Goal: Task Accomplishment & Management: Manage account settings

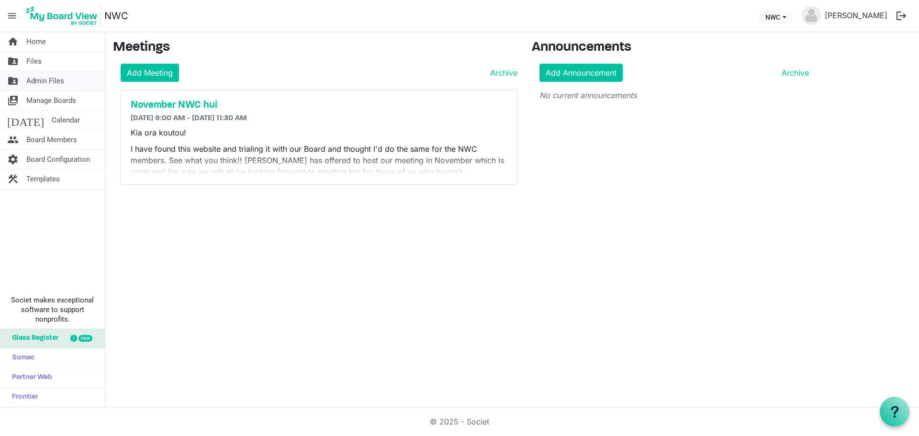
click at [53, 80] on span "Admin Files" at bounding box center [45, 80] width 38 height 19
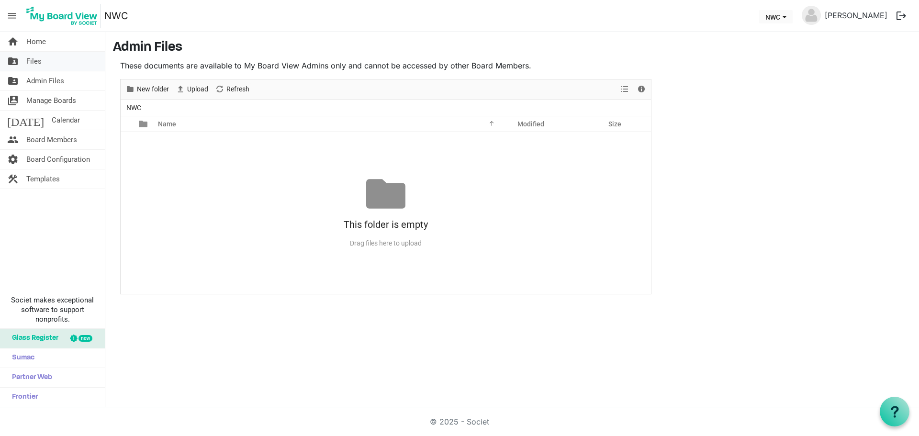
click at [32, 60] on span "Files" at bounding box center [33, 61] width 15 height 19
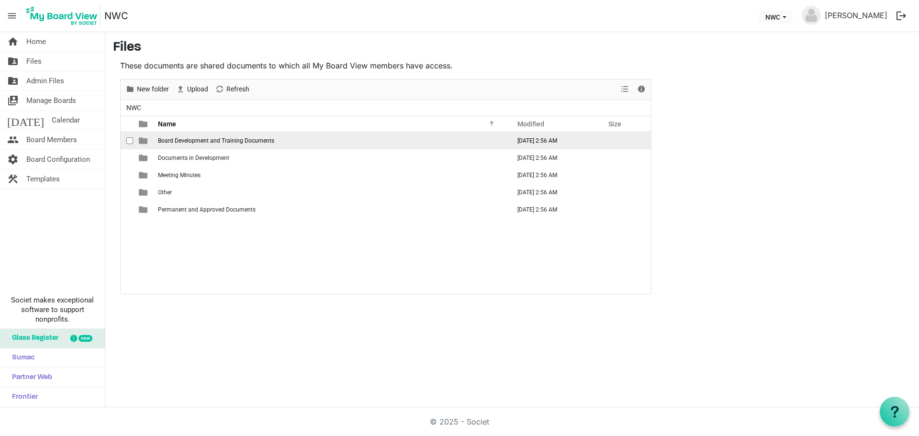
click at [127, 141] on span "checkbox" at bounding box center [129, 140] width 7 height 7
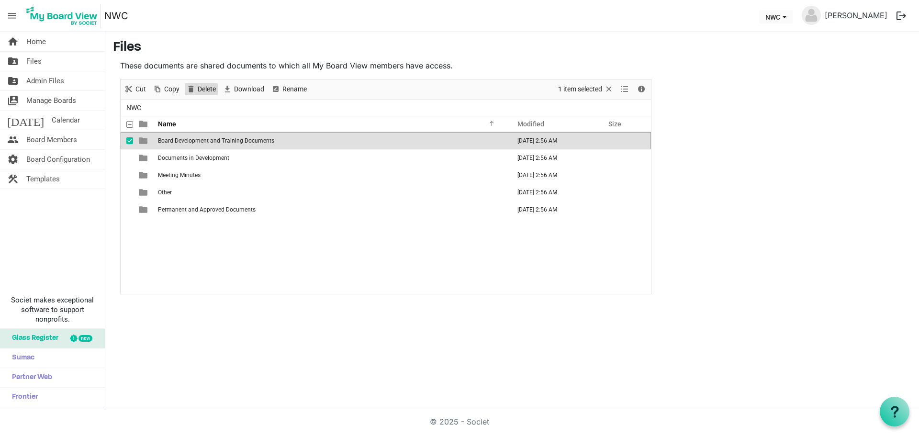
click at [203, 87] on span "Delete" at bounding box center [207, 89] width 20 height 12
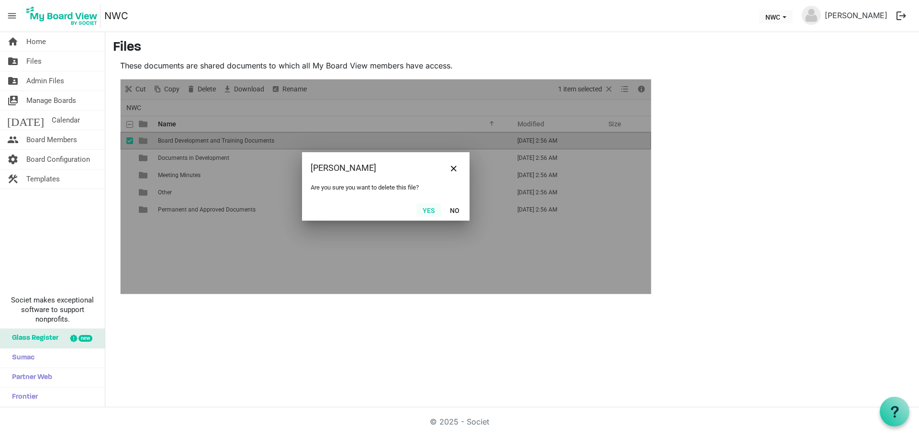
click at [428, 211] on button "Yes" at bounding box center [429, 209] width 24 height 13
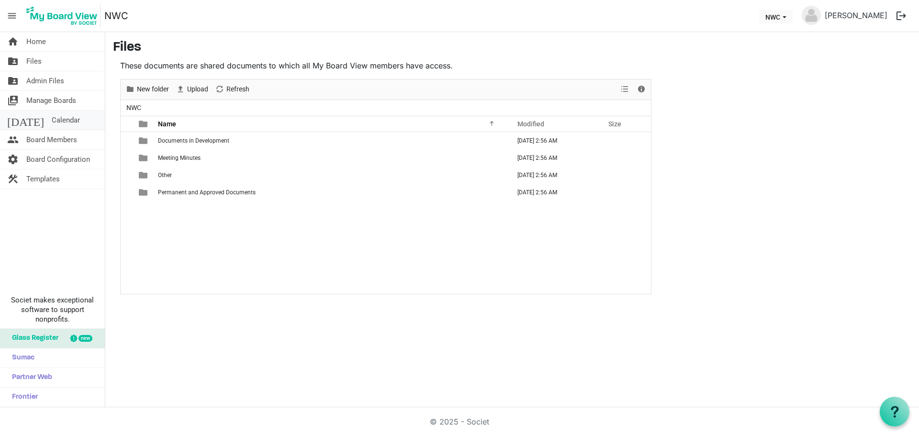
click at [52, 112] on span "Calendar" at bounding box center [66, 120] width 28 height 19
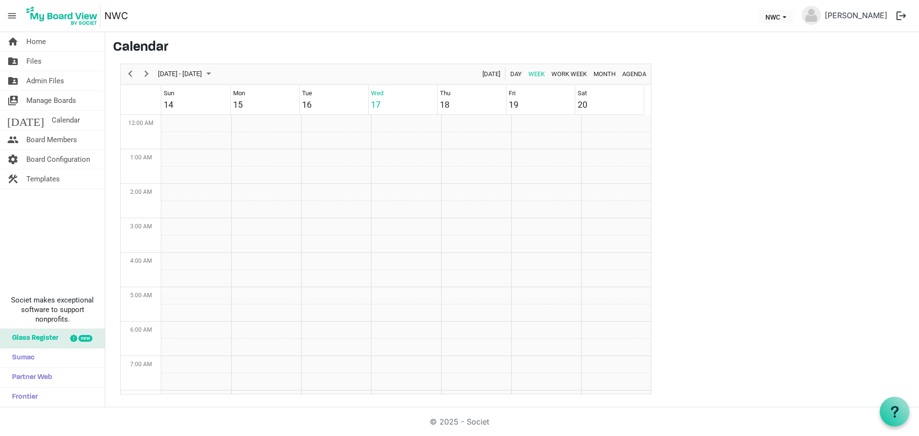
scroll to position [310, 0]
click at [42, 81] on span "Admin Files" at bounding box center [45, 80] width 38 height 19
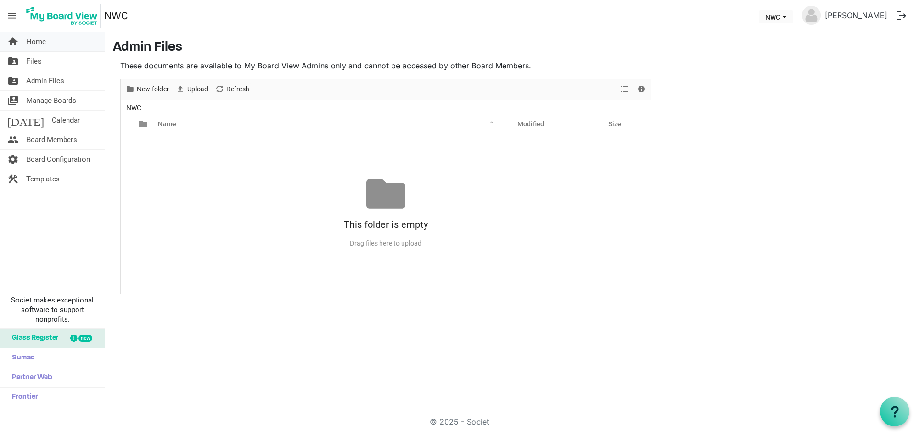
click at [52, 37] on link "home Home" at bounding box center [52, 41] width 105 height 19
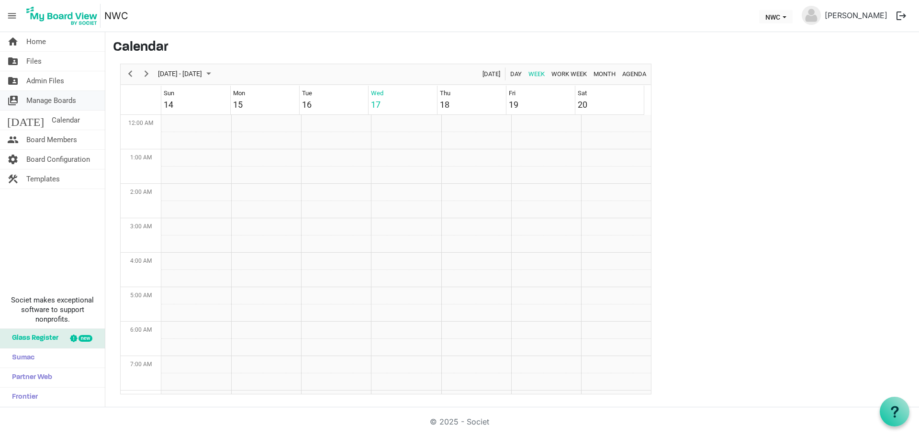
scroll to position [310, 0]
click at [35, 42] on span "Home" at bounding box center [36, 41] width 20 height 19
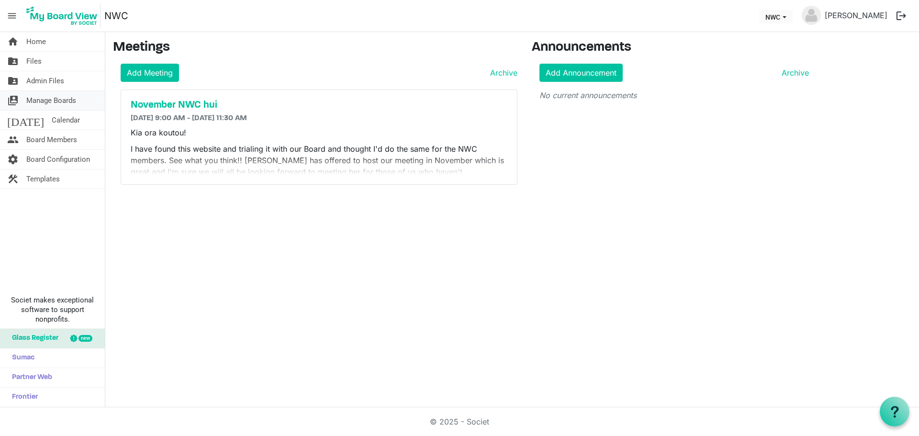
click at [40, 97] on span "Manage Boards" at bounding box center [51, 100] width 50 height 19
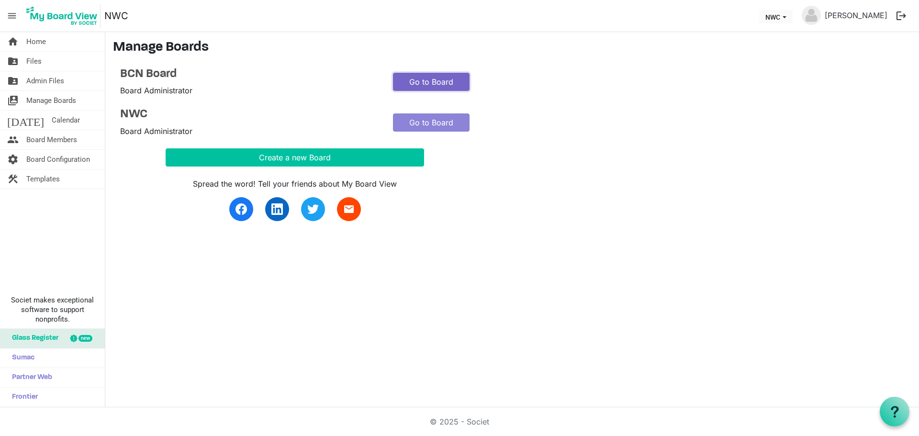
click at [449, 90] on link "Go to Board" at bounding box center [431, 82] width 77 height 18
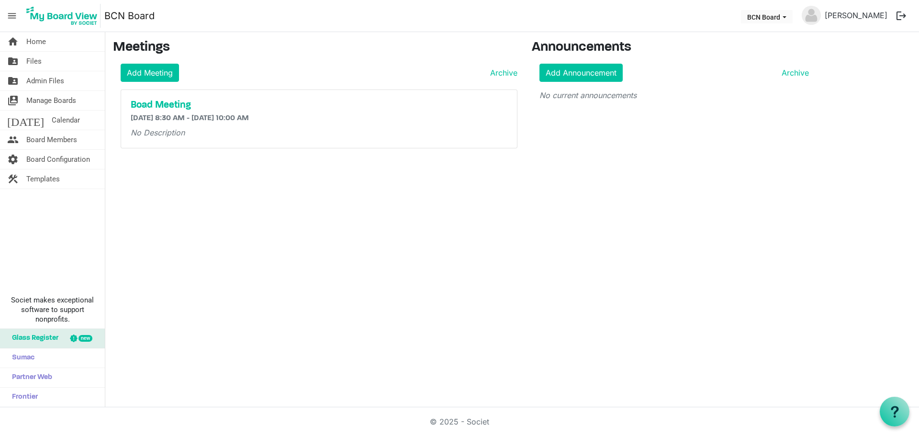
click at [193, 134] on p "No Description" at bounding box center [319, 132] width 377 height 11
click at [52, 122] on span "Calendar" at bounding box center [66, 120] width 28 height 19
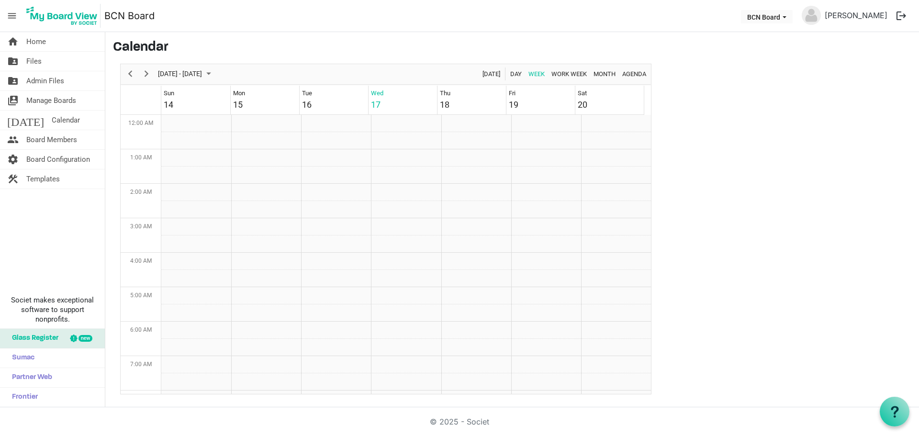
scroll to position [310, 0]
click at [50, 101] on span "Manage Boards" at bounding box center [51, 100] width 50 height 19
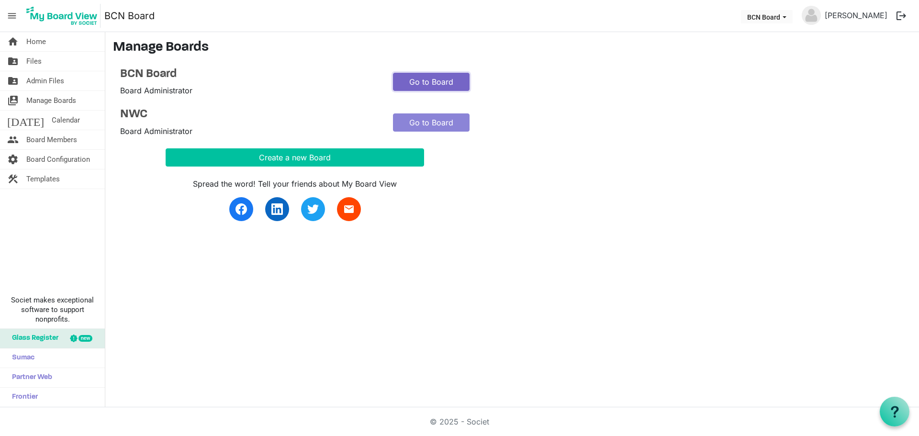
click at [422, 77] on link "Go to Board" at bounding box center [431, 82] width 77 height 18
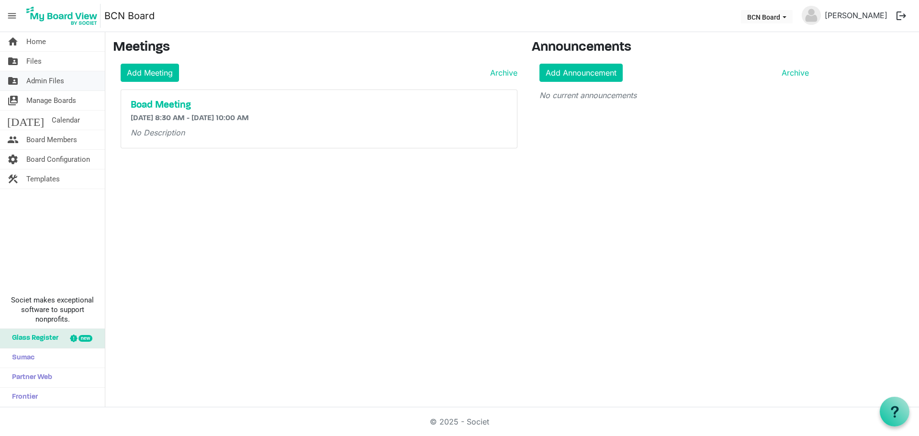
click at [48, 79] on span "Admin Files" at bounding box center [45, 80] width 38 height 19
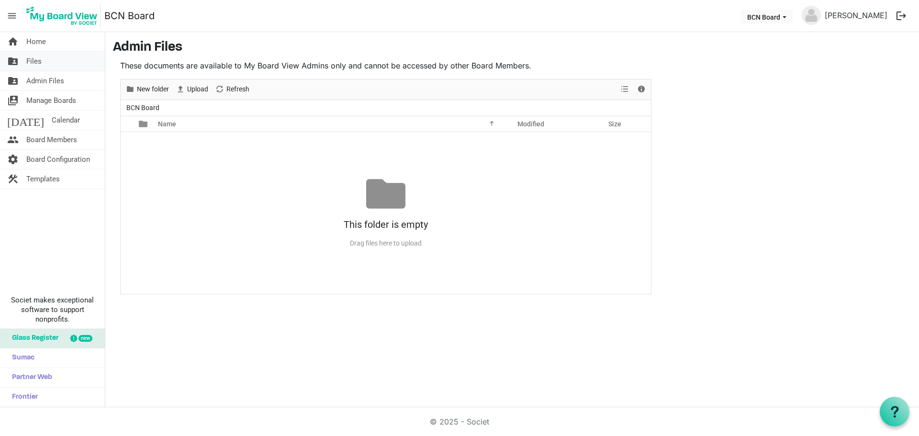
click at [38, 63] on span "Files" at bounding box center [33, 61] width 15 height 19
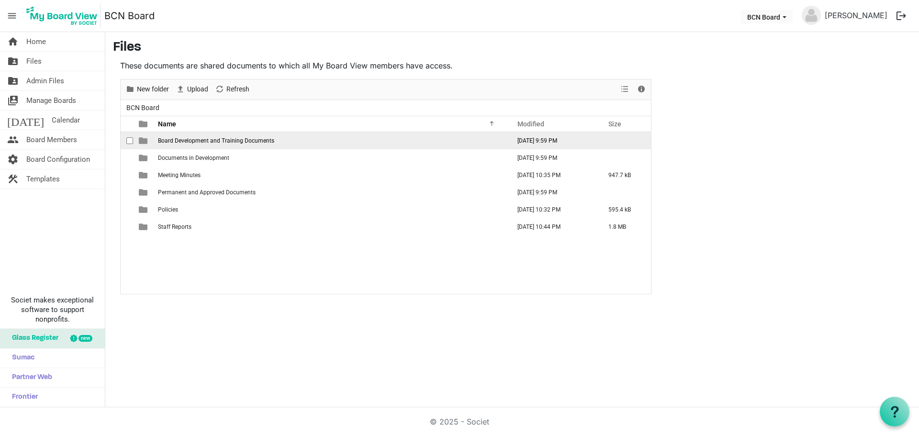
click at [130, 138] on span "checkbox" at bounding box center [129, 140] width 7 height 7
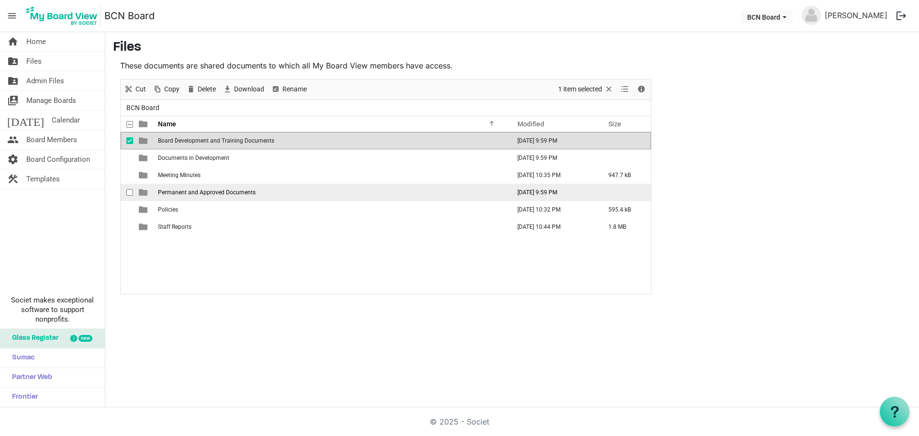
click at [129, 191] on span "checkbox" at bounding box center [129, 192] width 7 height 7
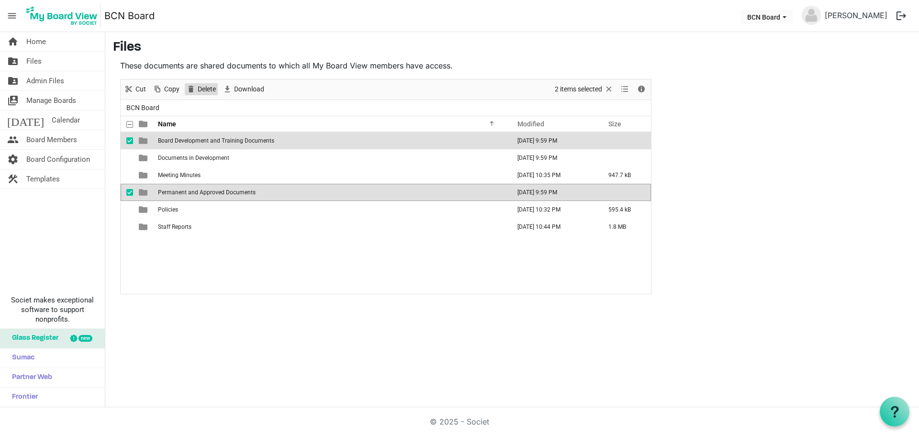
click at [204, 89] on span "Delete" at bounding box center [207, 89] width 20 height 12
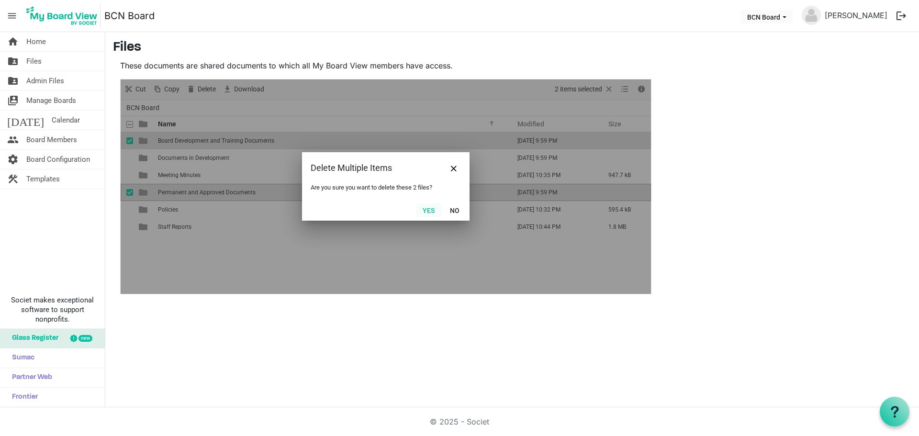
click at [428, 213] on button "Yes" at bounding box center [429, 209] width 24 height 13
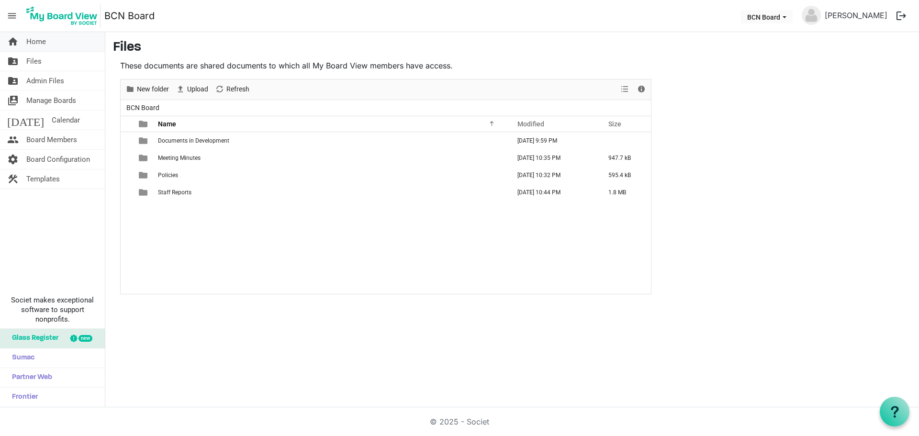
click at [41, 41] on span "Home" at bounding box center [36, 41] width 20 height 19
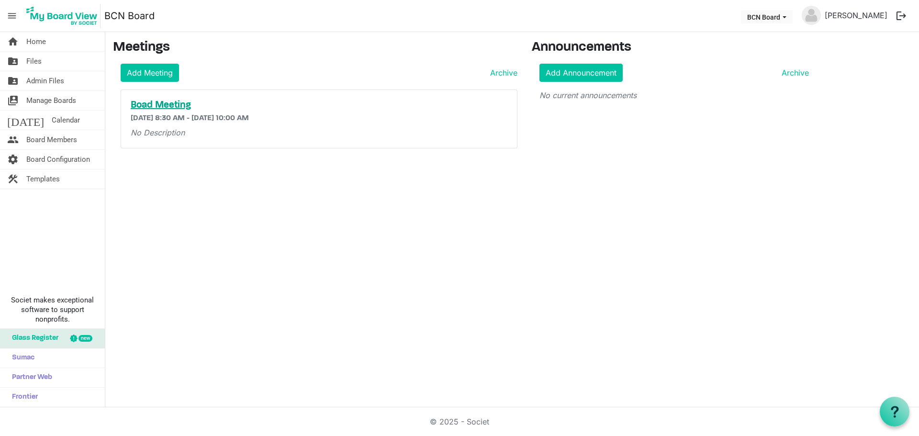
click at [145, 103] on h5 "Boad Meeting" at bounding box center [319, 105] width 377 height 11
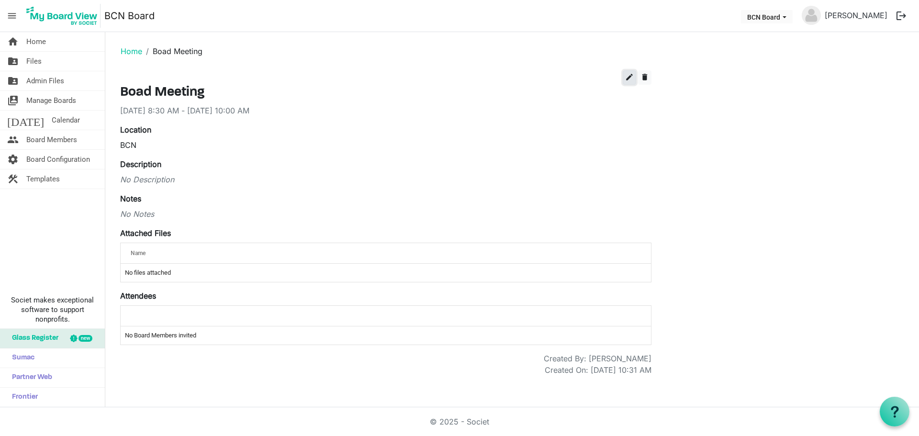
click at [627, 73] on span "edit" at bounding box center [629, 77] width 9 height 9
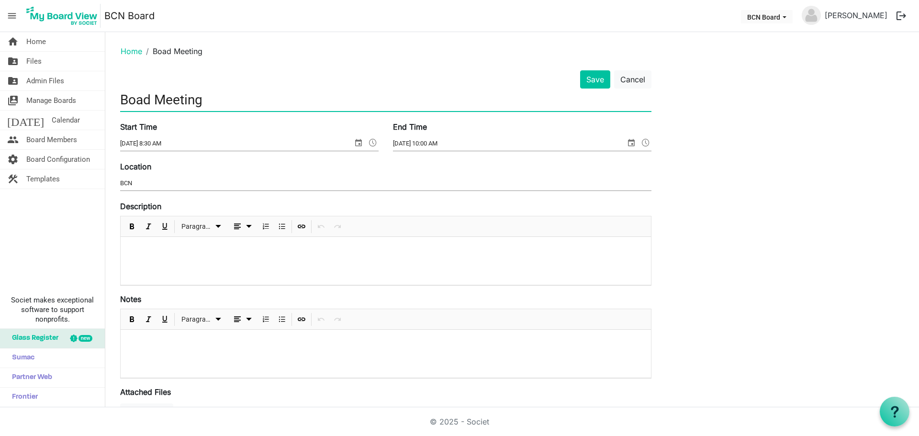
click at [142, 101] on input "Boad Meeting" at bounding box center [385, 100] width 531 height 23
click at [215, 100] on input "Board Meeting" at bounding box center [385, 100] width 531 height 23
type input "Board Meeting"
click at [631, 140] on span "select" at bounding box center [631, 142] width 11 height 12
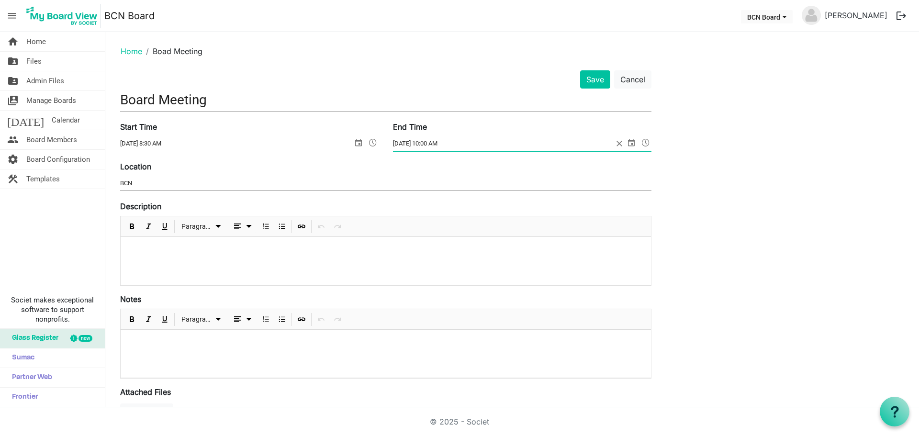
click at [409, 143] on input "10/16/2025 10:00 AM" at bounding box center [503, 143] width 220 height 14
click at [627, 140] on span "select" at bounding box center [631, 142] width 11 height 12
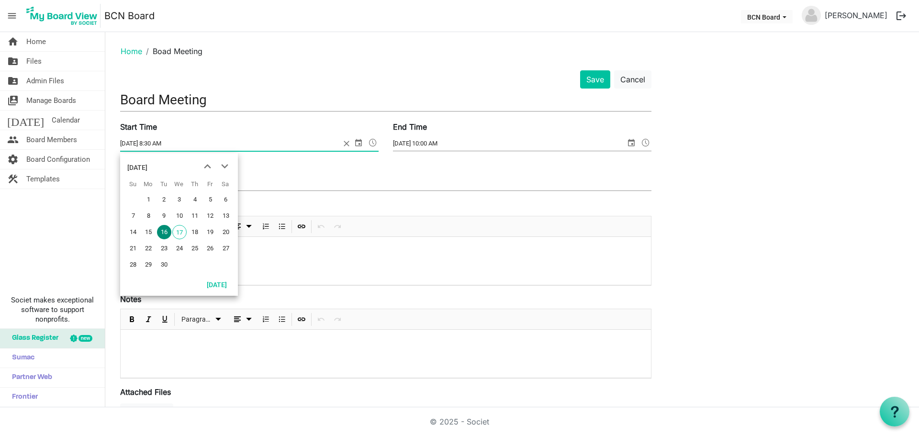
click at [356, 142] on span "select" at bounding box center [358, 142] width 11 height 12
click at [223, 164] on span "next month" at bounding box center [224, 166] width 17 height 17
click at [192, 229] on span "16" at bounding box center [195, 232] width 14 height 14
type input "10/16/2025 8:30 AM"
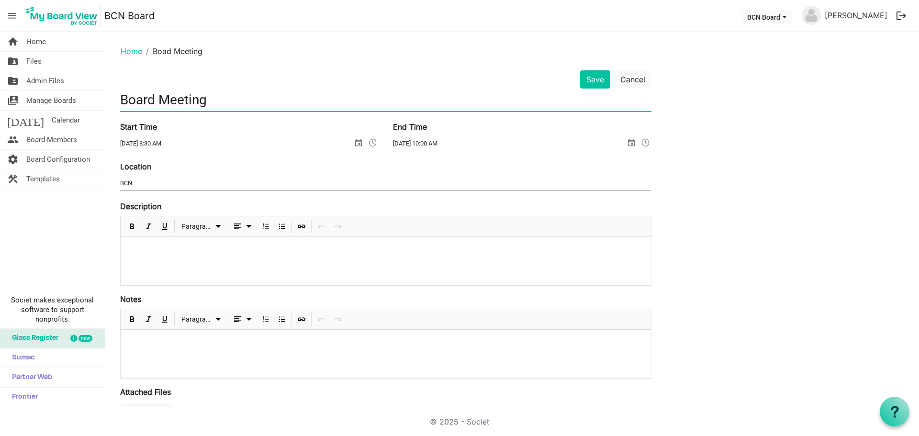
click at [223, 101] on input "Board Meeting" at bounding box center [385, 100] width 531 height 23
click at [164, 243] on div at bounding box center [386, 261] width 530 height 48
drag, startPoint x: 350, startPoint y: 101, endPoint x: 214, endPoint y: 104, distance: 136.5
click at [214, 104] on input "Board Meeting THURSDAY 16 October" at bounding box center [385, 100] width 531 height 23
type input "Board Meeting"
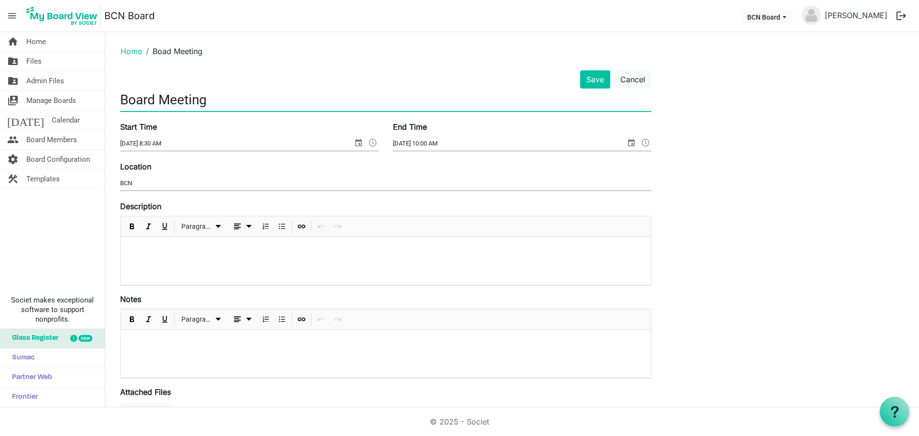
click at [160, 245] on p at bounding box center [385, 250] width 515 height 10
click at [239, 256] on div "[DATE]" at bounding box center [386, 261] width 530 height 48
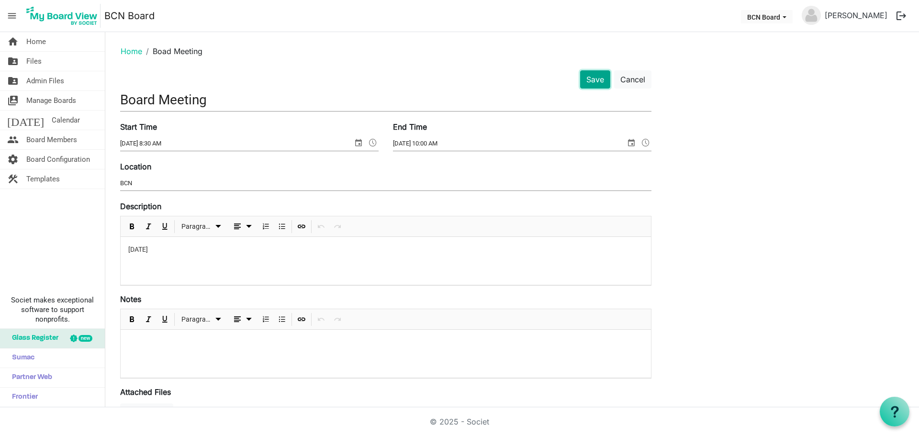
click at [595, 77] on button "Save" at bounding box center [595, 79] width 30 height 18
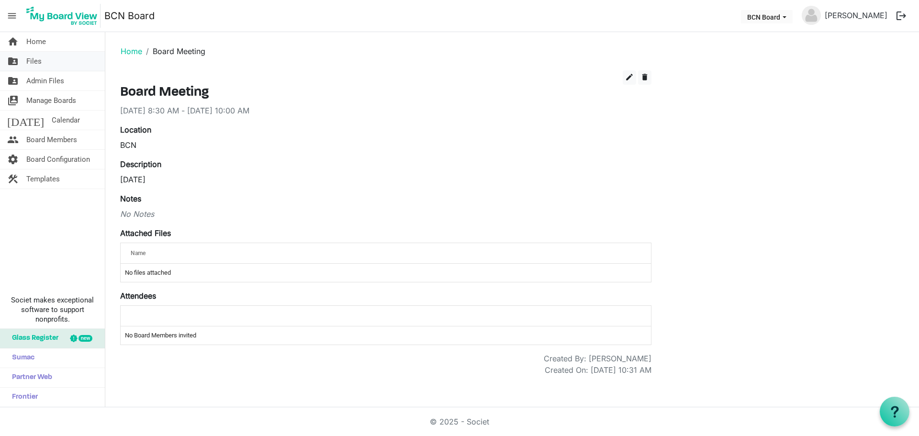
click at [34, 59] on span "Files" at bounding box center [33, 61] width 15 height 19
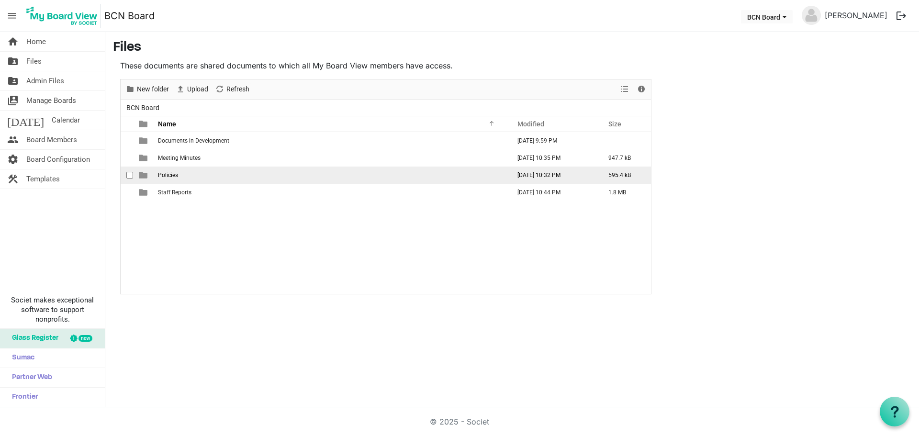
click at [164, 175] on span "Policies" at bounding box center [168, 175] width 20 height 7
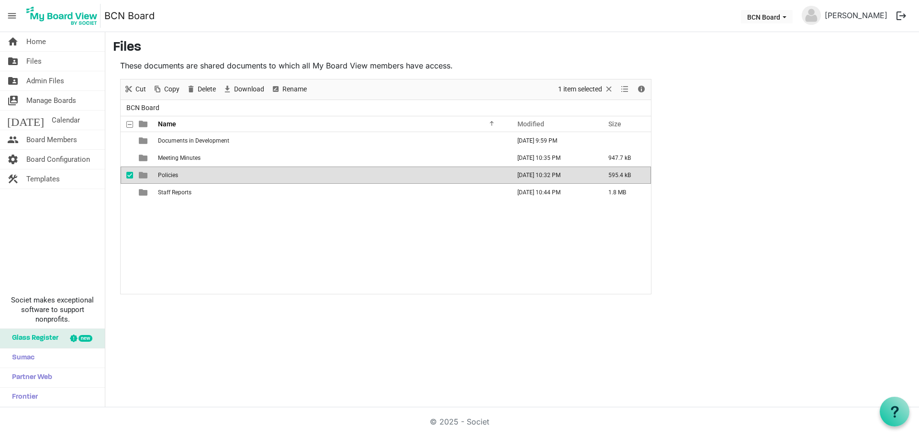
click at [164, 175] on span "Policies" at bounding box center [168, 175] width 20 height 7
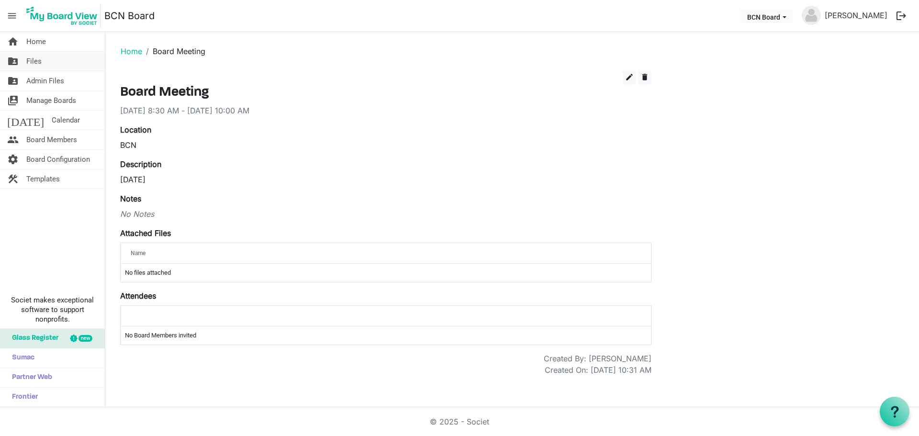
click at [27, 62] on span "Files" at bounding box center [33, 61] width 15 height 19
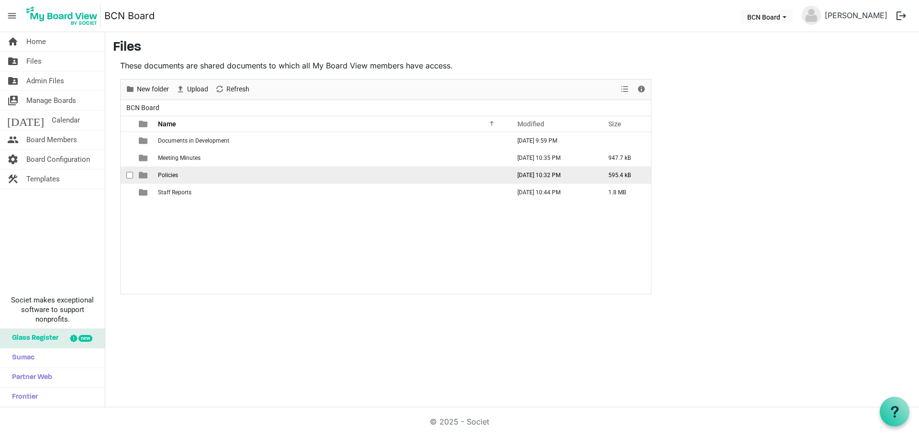
click at [169, 175] on span "Policies" at bounding box center [168, 175] width 20 height 7
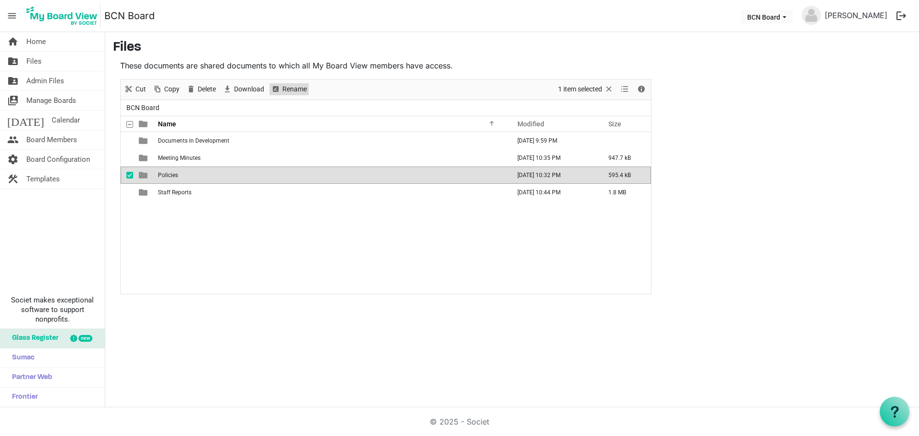
click at [295, 89] on span "Rename" at bounding box center [295, 89] width 26 height 12
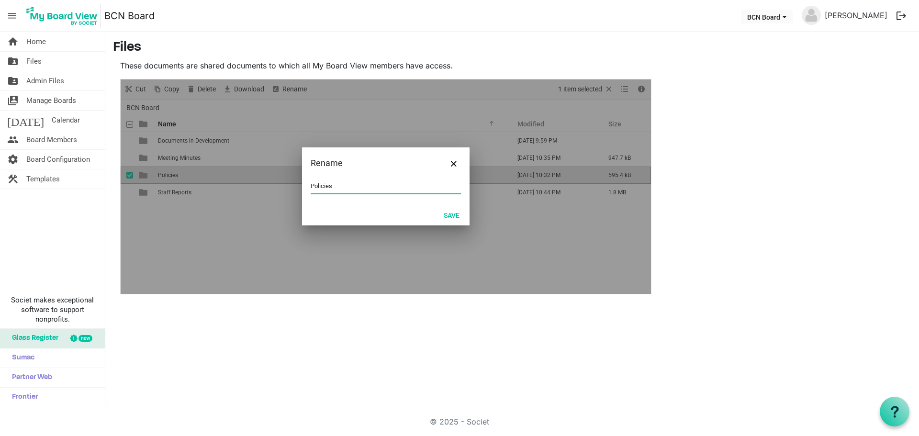
click at [341, 186] on input "Policies" at bounding box center [386, 186] width 150 height 14
drag, startPoint x: 373, startPoint y: 187, endPoint x: 334, endPoint y: 188, distance: 39.3
click at [334, 188] on input "Policies & Board info" at bounding box center [386, 186] width 150 height 14
click at [336, 189] on input "Policies & Board info" at bounding box center [386, 186] width 150 height 14
click at [340, 184] on input "Policies & Board info" at bounding box center [386, 186] width 150 height 14
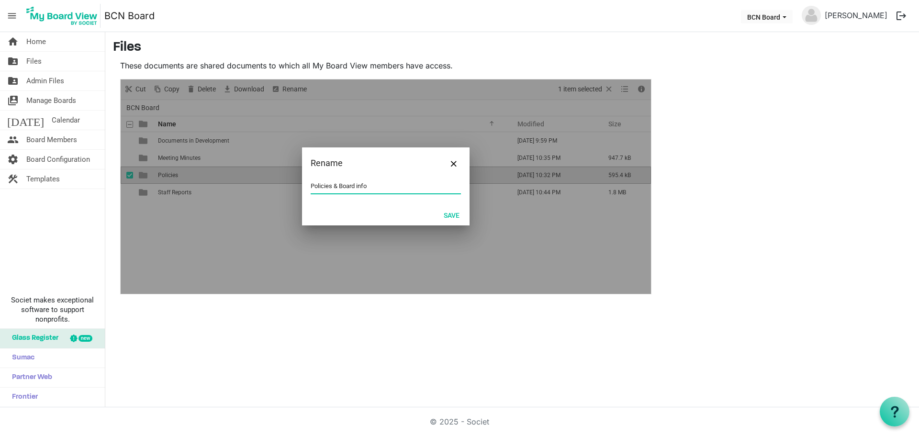
click at [369, 184] on input "Policies & Board info" at bounding box center [386, 186] width 150 height 14
type input "Policies"
click at [252, 260] on div at bounding box center [386, 186] width 530 height 214
click at [447, 213] on button "Save" at bounding box center [452, 214] width 28 height 13
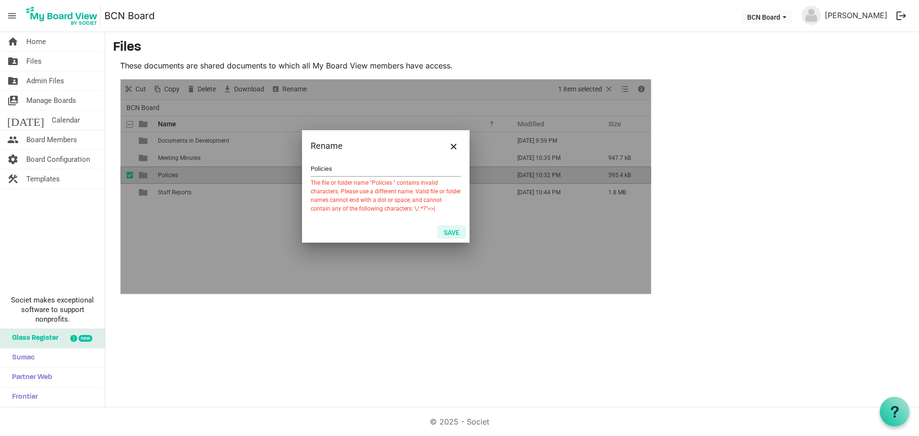
click at [455, 229] on button "Save" at bounding box center [452, 231] width 28 height 13
click at [448, 231] on button "Save" at bounding box center [452, 231] width 28 height 13
click at [453, 149] on span "Close" at bounding box center [454, 147] width 6 height 6
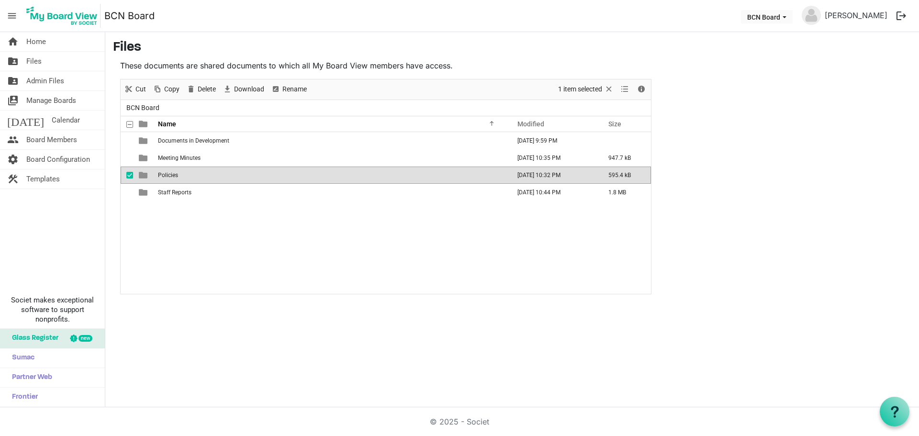
click at [232, 216] on div "Documents in Development September 15, 2025 9:59 PM Meeting Minutes September 1…" at bounding box center [386, 213] width 530 height 162
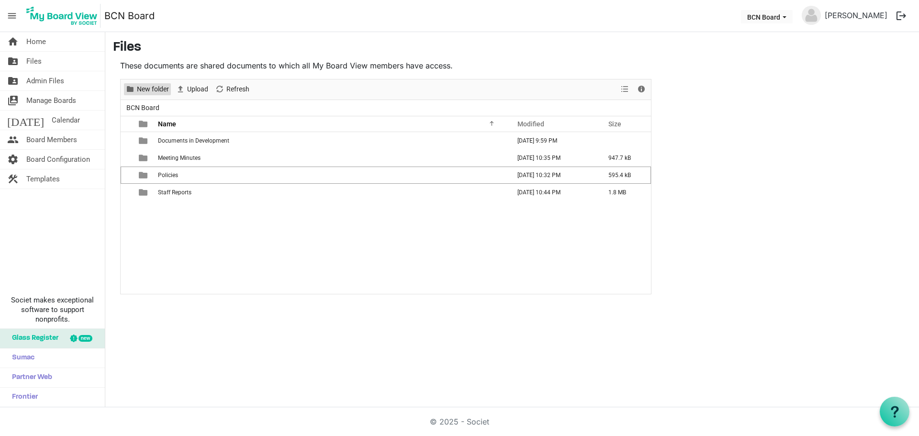
click at [150, 86] on span "New folder" at bounding box center [153, 89] width 34 height 12
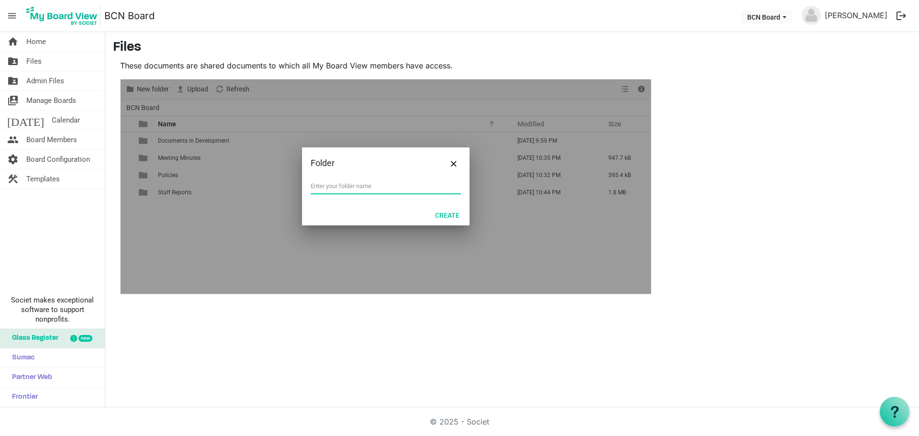
type input "B"
type input "Induction Documents"
click at [443, 213] on button "Create" at bounding box center [447, 214] width 37 height 13
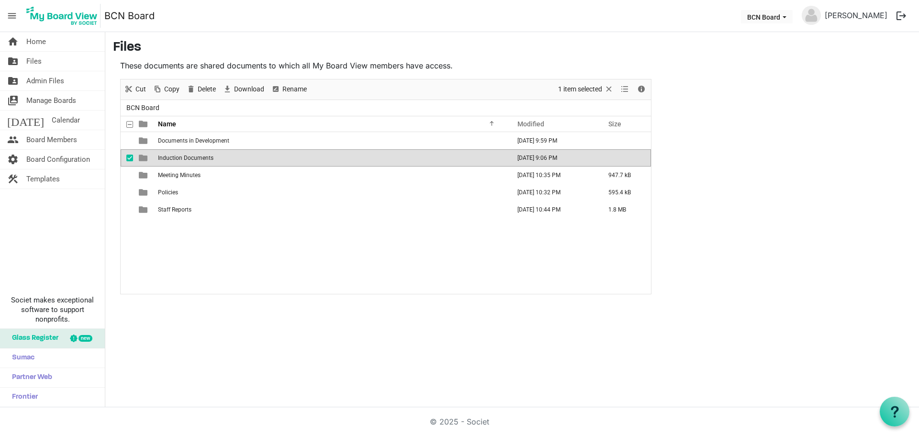
click at [237, 158] on td "Induction Documents" at bounding box center [331, 157] width 352 height 17
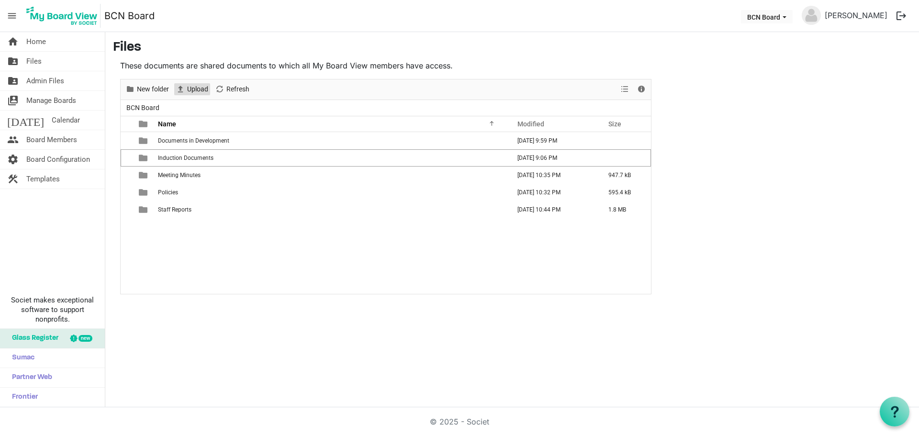
click at [190, 86] on span "Upload" at bounding box center [197, 89] width 23 height 12
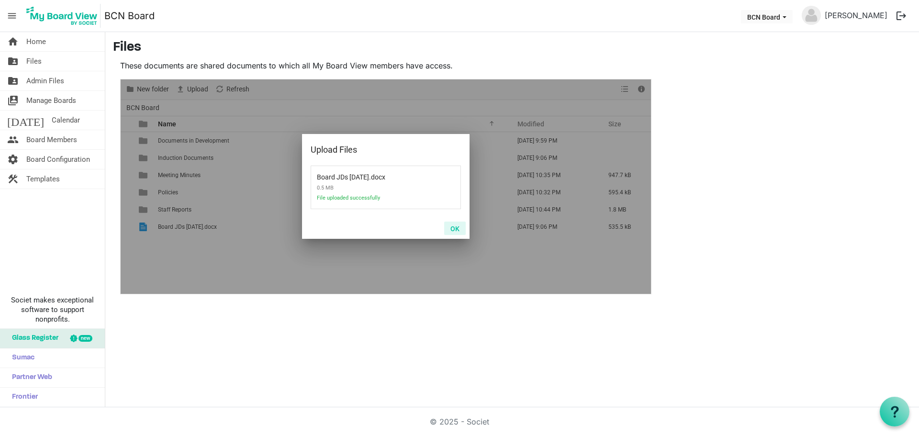
click at [458, 226] on button "OK" at bounding box center [455, 228] width 22 height 13
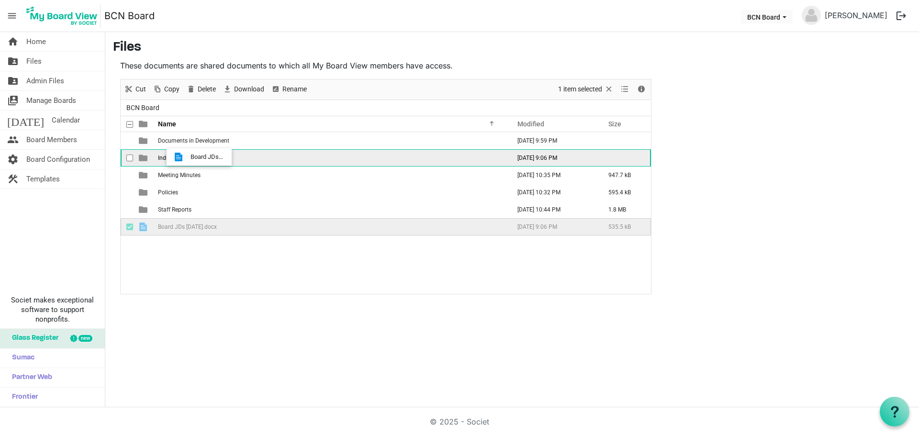
drag, startPoint x: 194, startPoint y: 228, endPoint x: 188, endPoint y: 157, distance: 71.1
click at [188, 157] on tbody "Documents in Development September 15, 2025 9:59 PM Induction Documents Septemb…" at bounding box center [386, 183] width 530 height 103
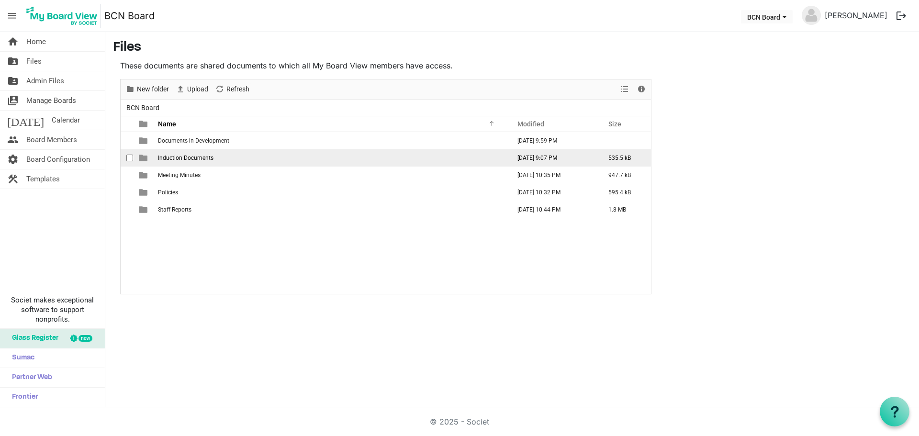
click at [188, 157] on span "Induction Documents" at bounding box center [186, 158] width 56 height 7
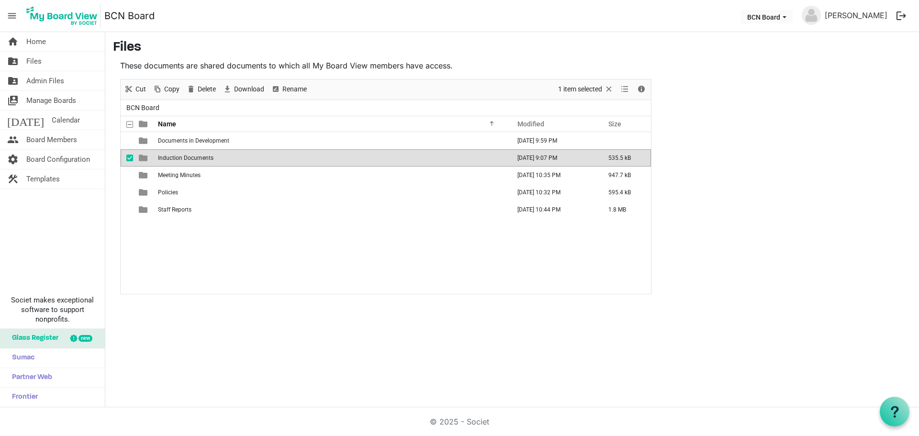
click at [188, 157] on span "Induction Documents" at bounding box center [186, 158] width 56 height 7
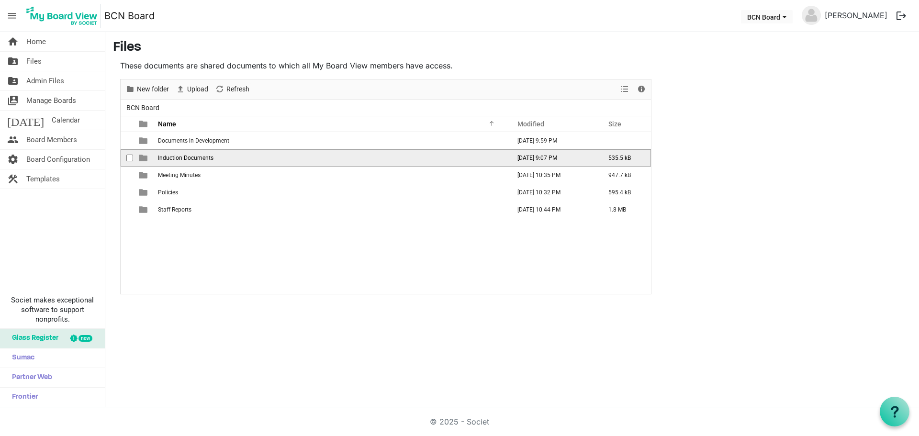
click at [188, 157] on span "Induction Documents" at bounding box center [186, 158] width 56 height 7
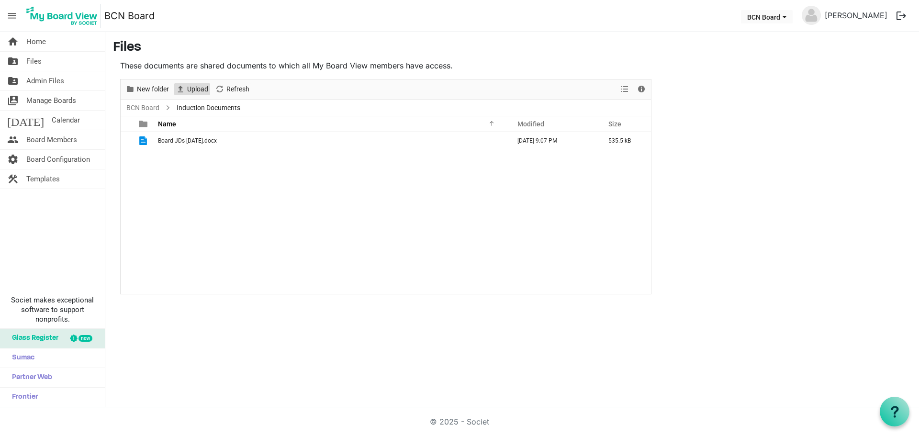
click at [198, 84] on span "Upload" at bounding box center [197, 89] width 23 height 12
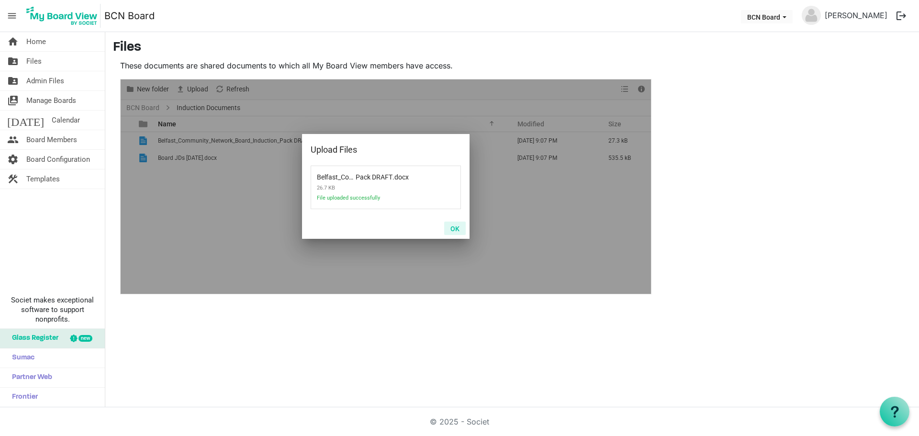
click at [453, 230] on button "OK" at bounding box center [455, 228] width 22 height 13
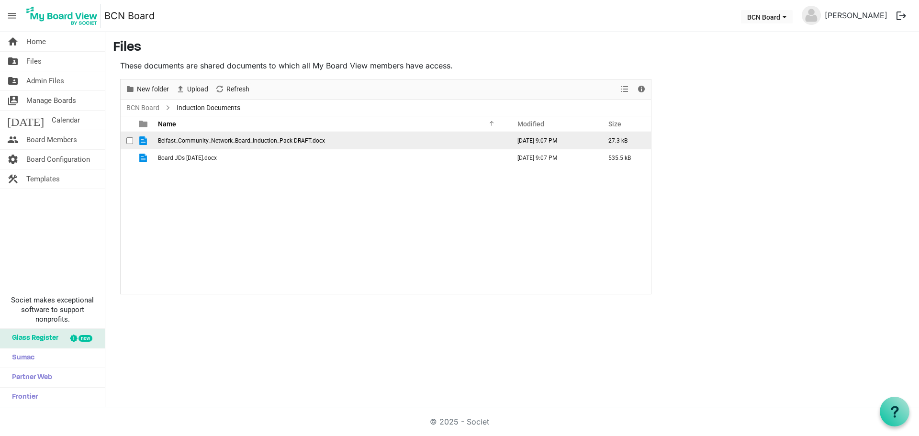
click at [289, 140] on span "Belfast_Community_Network_Board_Induction_Pack DRAFT.docx" at bounding box center [241, 140] width 167 height 7
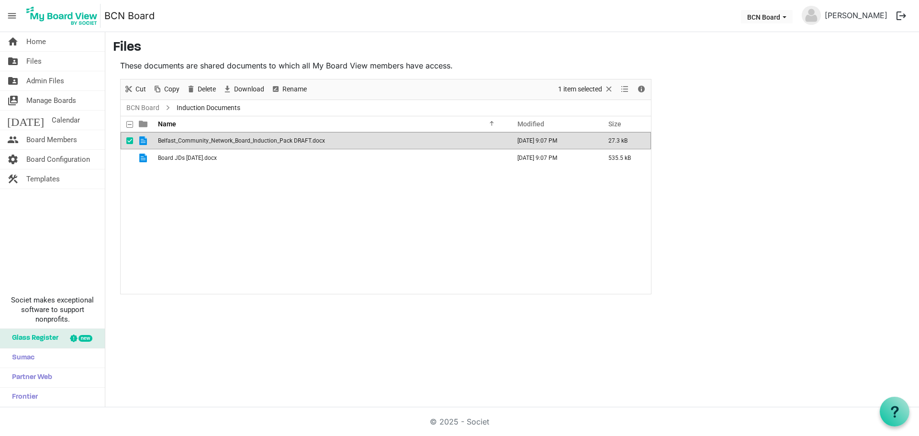
click at [334, 143] on td "Belfast_Community_Network_Board_Induction_Pack DRAFT.docx" at bounding box center [331, 140] width 352 height 17
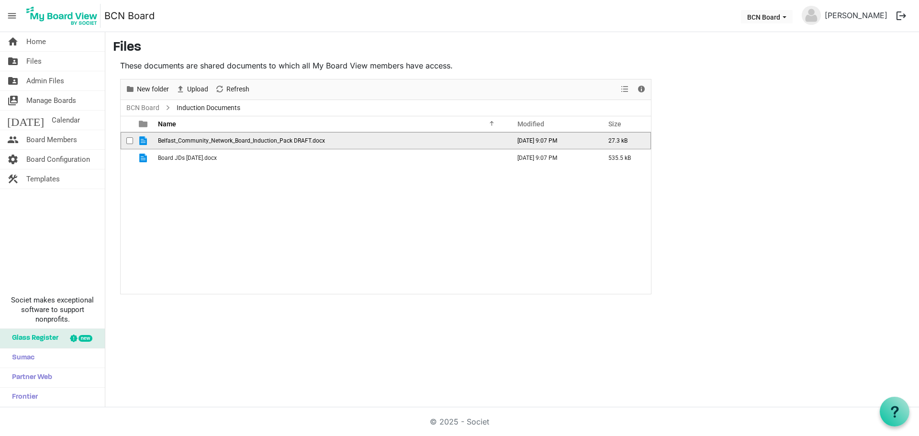
click at [334, 143] on td "Belfast_Community_Network_Board_Induction_Pack DRAFT.docx" at bounding box center [331, 140] width 352 height 17
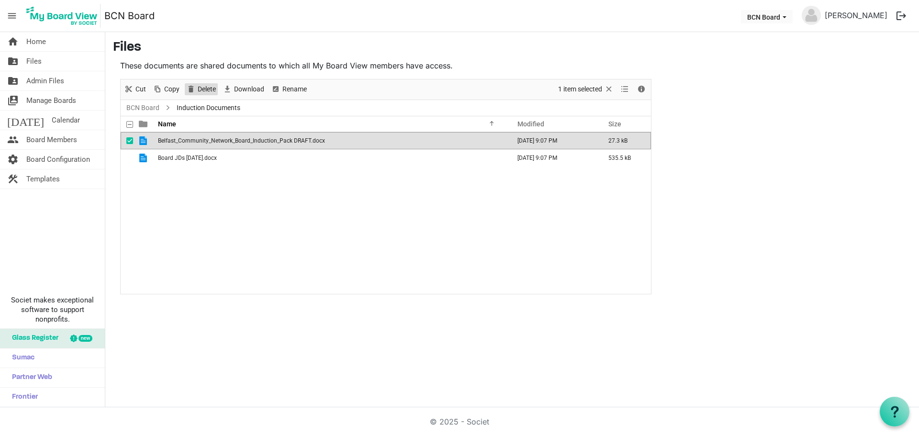
click at [211, 86] on span "Delete" at bounding box center [207, 89] width 20 height 12
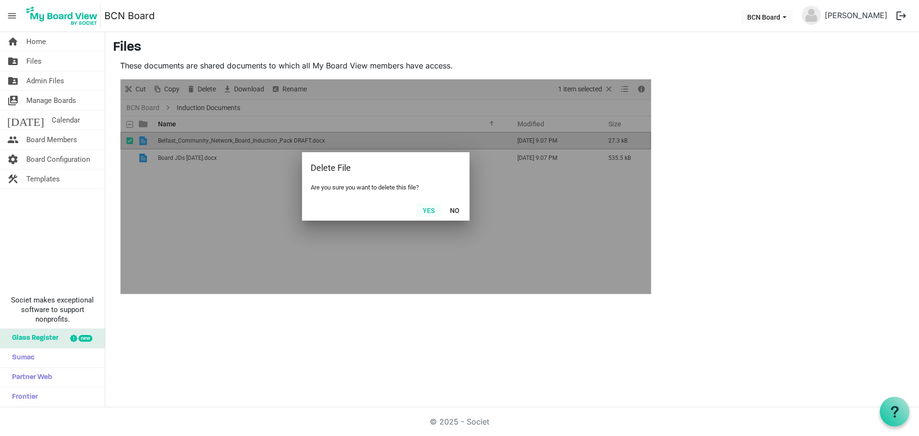
click at [426, 209] on button "Yes" at bounding box center [429, 209] width 24 height 13
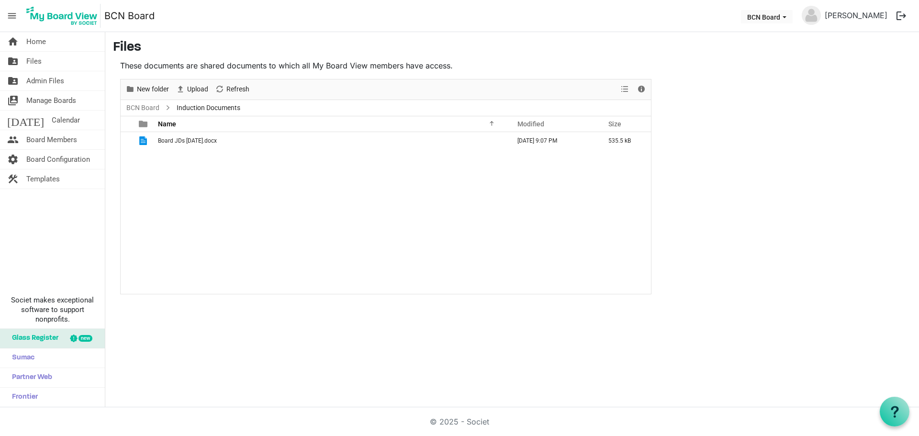
click at [339, 223] on div "Board JDs March 2023.docx September 16, 2025 9:07 PM 535.5 kB" at bounding box center [386, 213] width 530 height 162
click at [252, 186] on div "Board JDs March 2023.docx September 16, 2025 9:07 PM 535.5 kB" at bounding box center [386, 213] width 530 height 162
click at [191, 87] on span "Upload" at bounding box center [197, 89] width 23 height 12
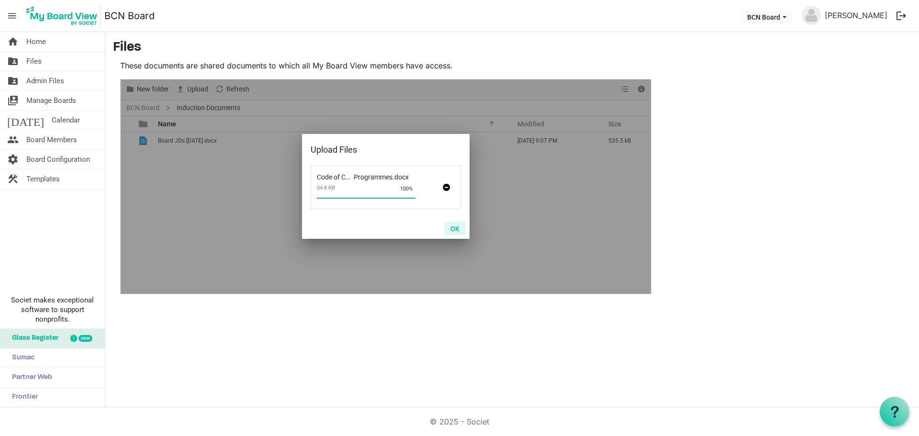
click at [458, 226] on button "OK" at bounding box center [455, 228] width 22 height 13
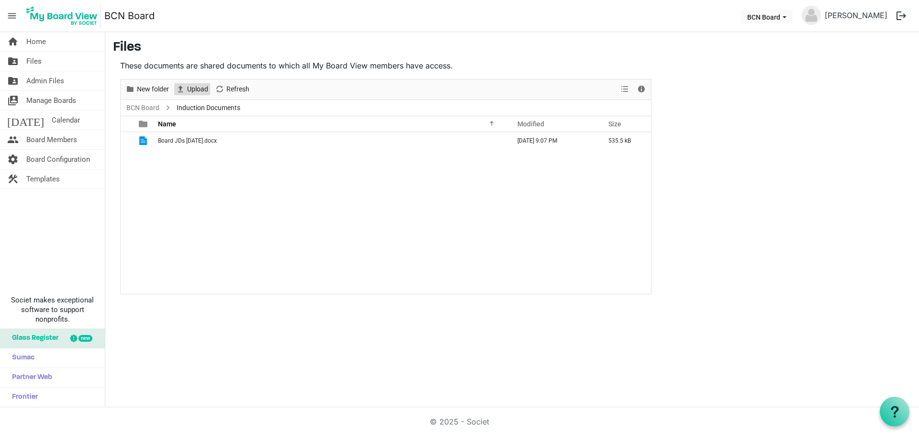
click at [201, 88] on span "Upload" at bounding box center [197, 89] width 23 height 12
click at [415, 308] on div "home Home folder_shared Files folder_shared Admin Files switch_account Manage B…" at bounding box center [459, 219] width 919 height 375
click at [250, 161] on div "Board JDs March 2023.docx September 16, 2025 9:07 PM 535.5 kB" at bounding box center [386, 213] width 530 height 162
click at [385, 320] on div "home Home folder_shared Files folder_shared Admin Files switch_account Manage B…" at bounding box center [459, 219] width 919 height 375
click at [396, 235] on div "Board JDs March 2023.docx September 16, 2025 9:07 PM 535.5 kB" at bounding box center [386, 213] width 530 height 162
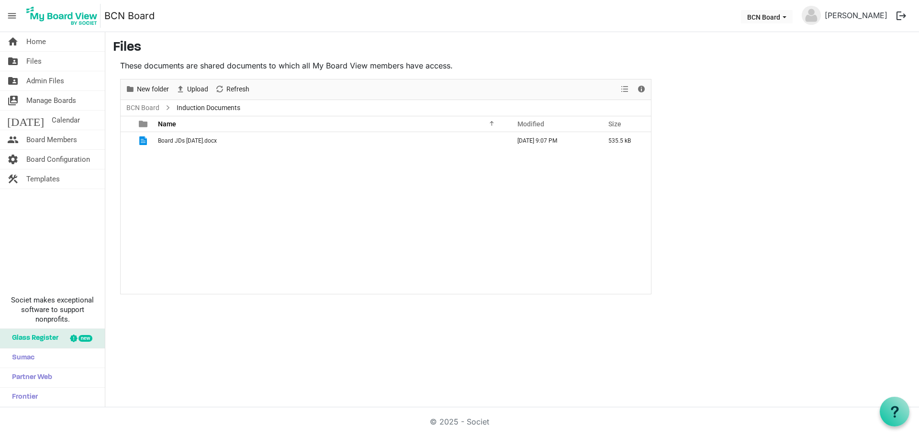
click at [327, 214] on div "Board JDs March 2023.docx September 16, 2025 9:07 PM 535.5 kB" at bounding box center [386, 213] width 530 height 162
